Goal: Information Seeking & Learning: Learn about a topic

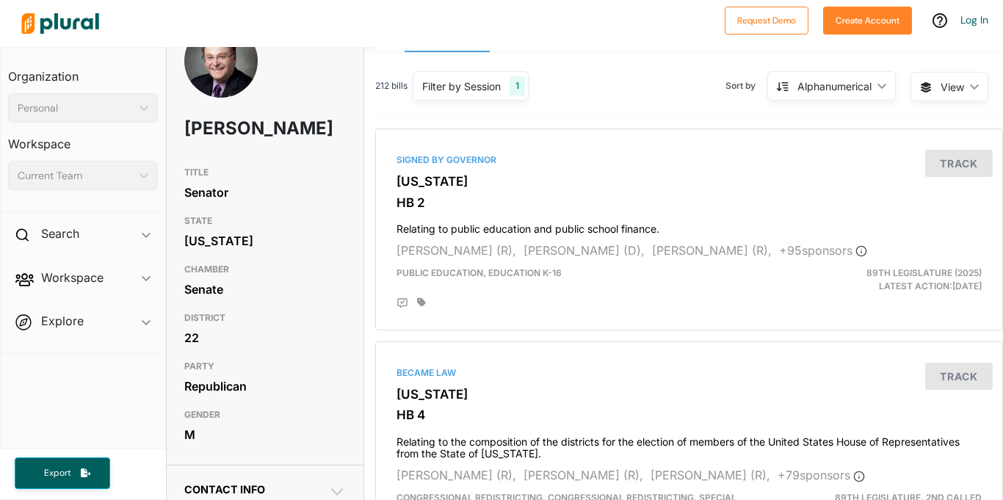
scroll to position [44, 0]
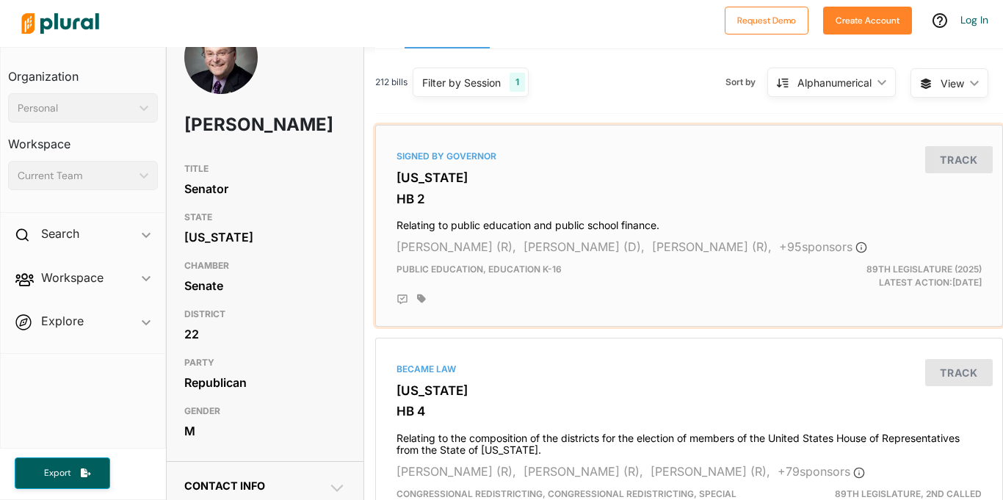
click at [491, 150] on div "Signed by Governor" at bounding box center [688, 156] width 585 height 13
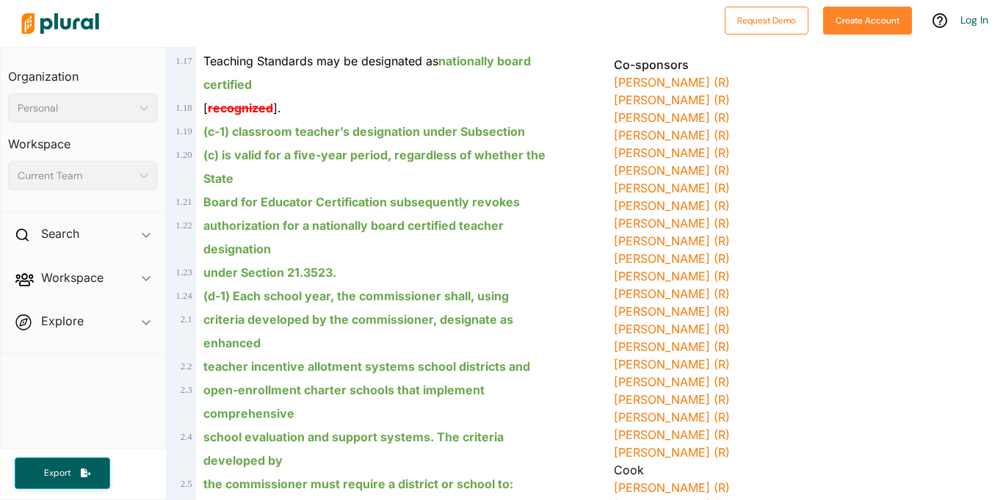
scroll to position [631, 0]
